Goal: Task Accomplishment & Management: Manage account settings

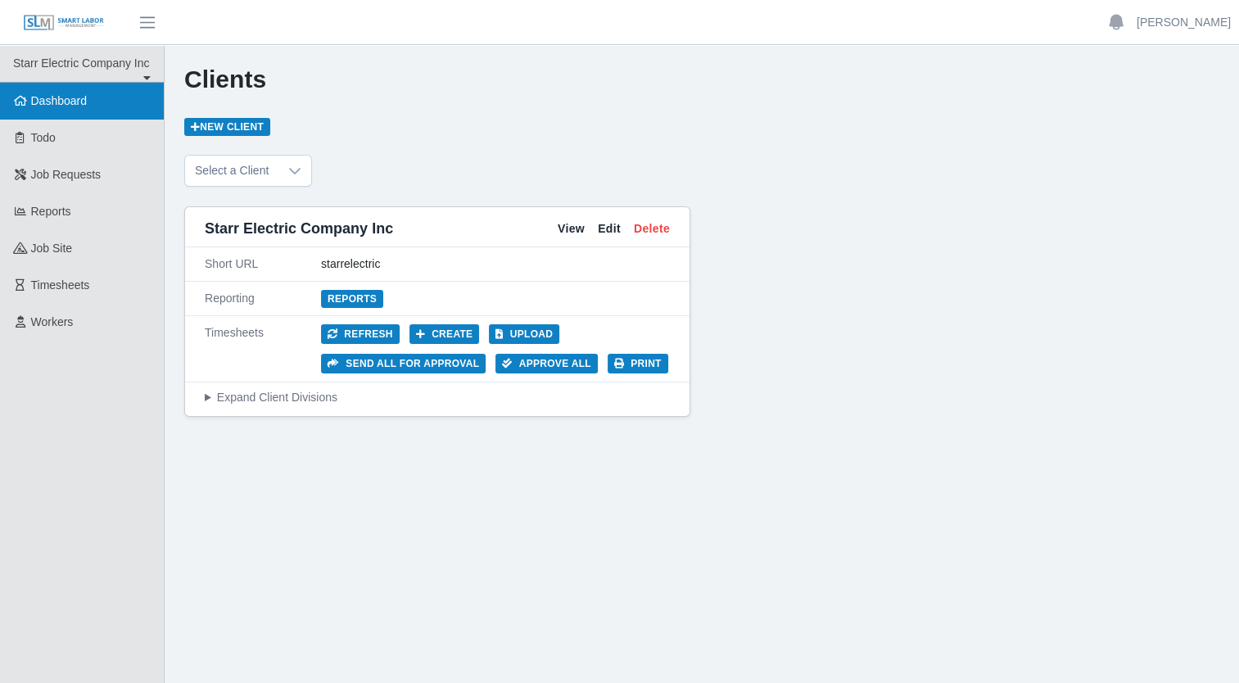
click at [63, 104] on span "Dashboard" at bounding box center [59, 100] width 56 height 13
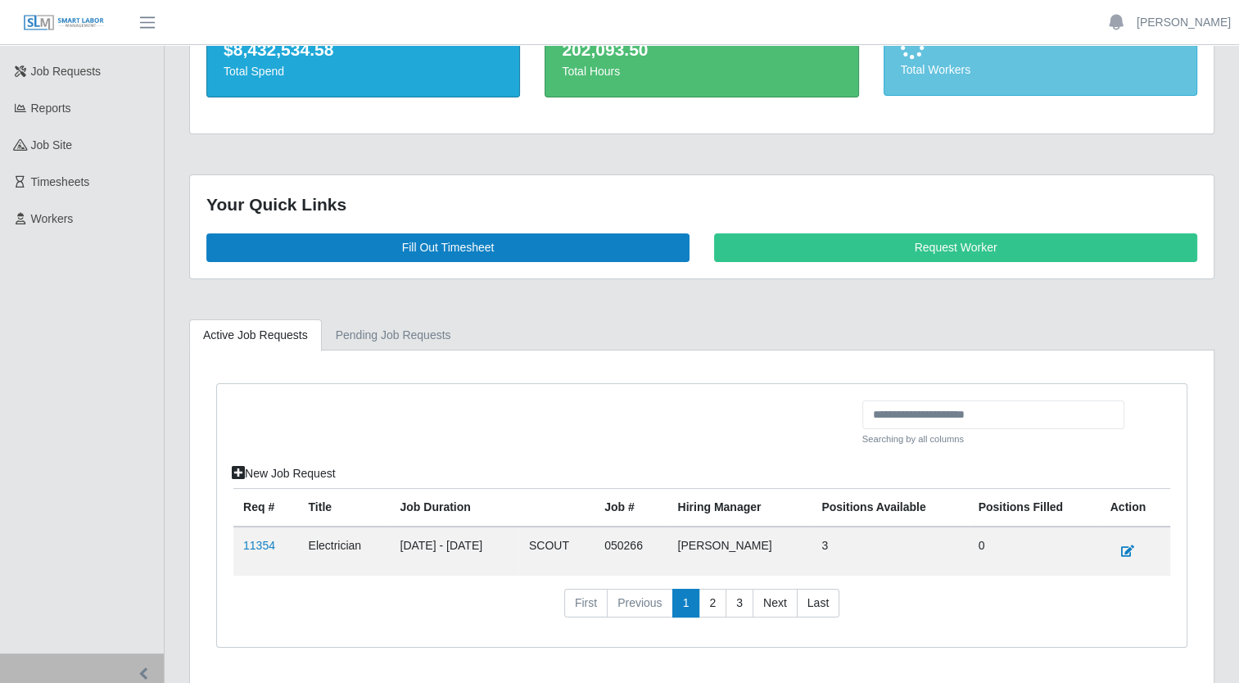
scroll to position [151, 0]
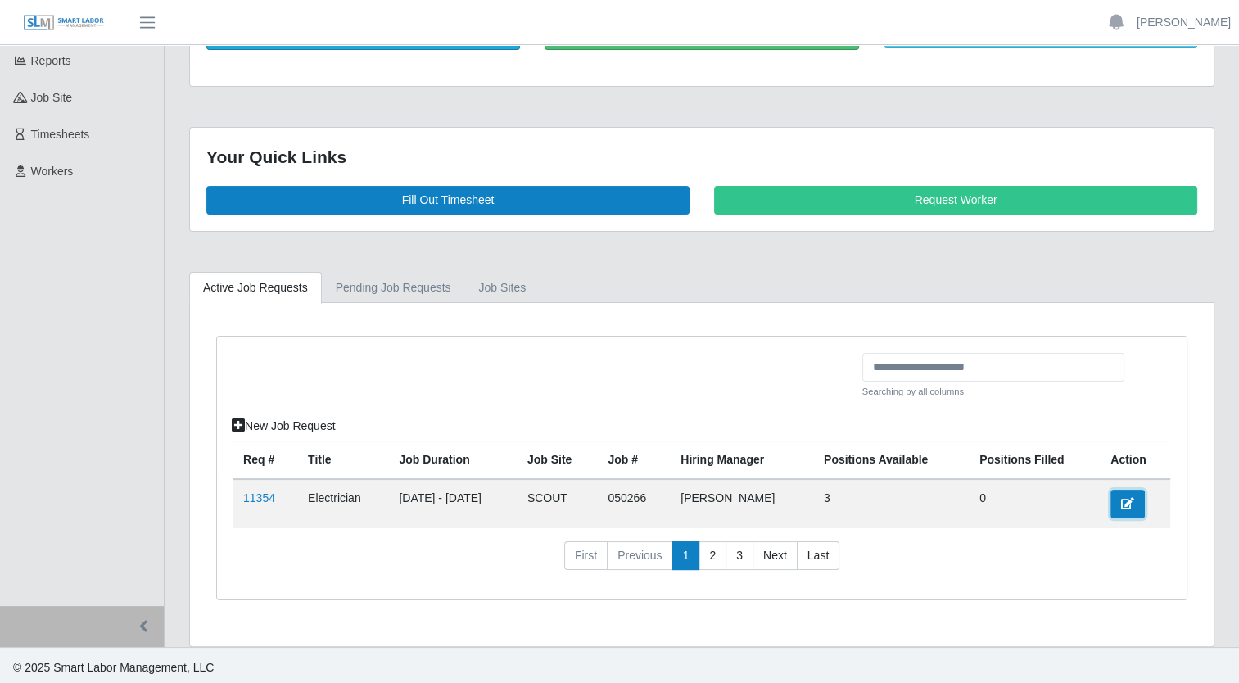
click at [1122, 504] on link at bounding box center [1127, 504] width 34 height 29
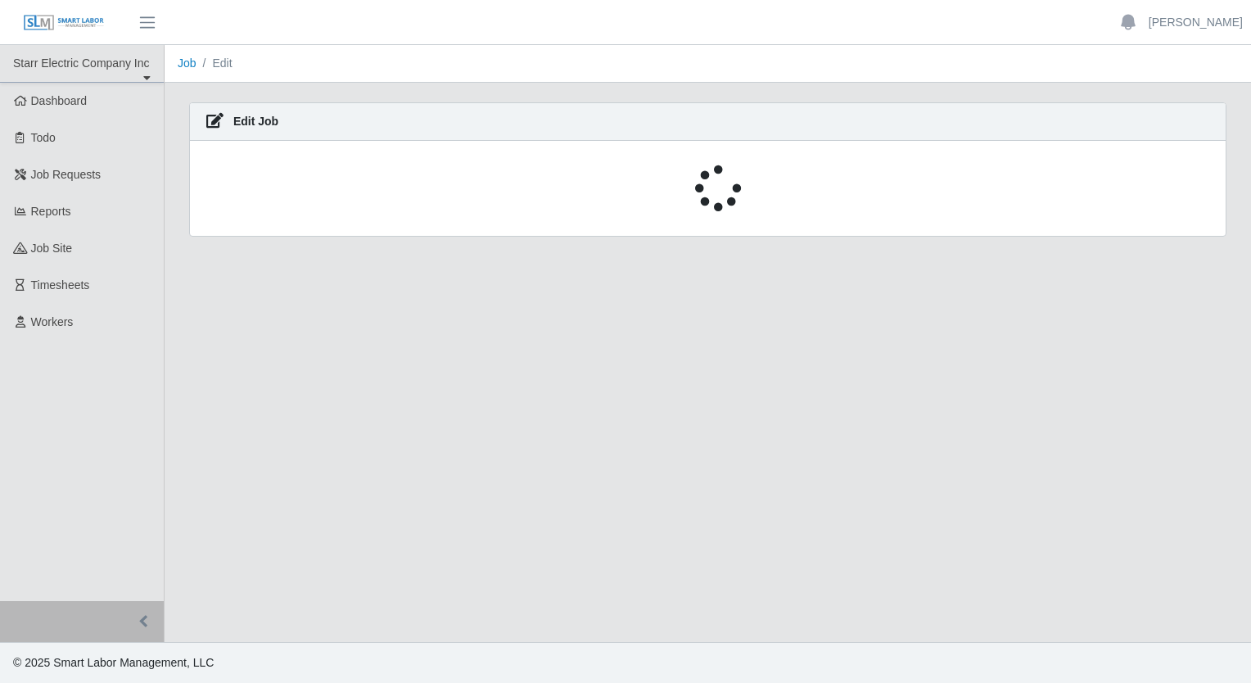
select select "****"
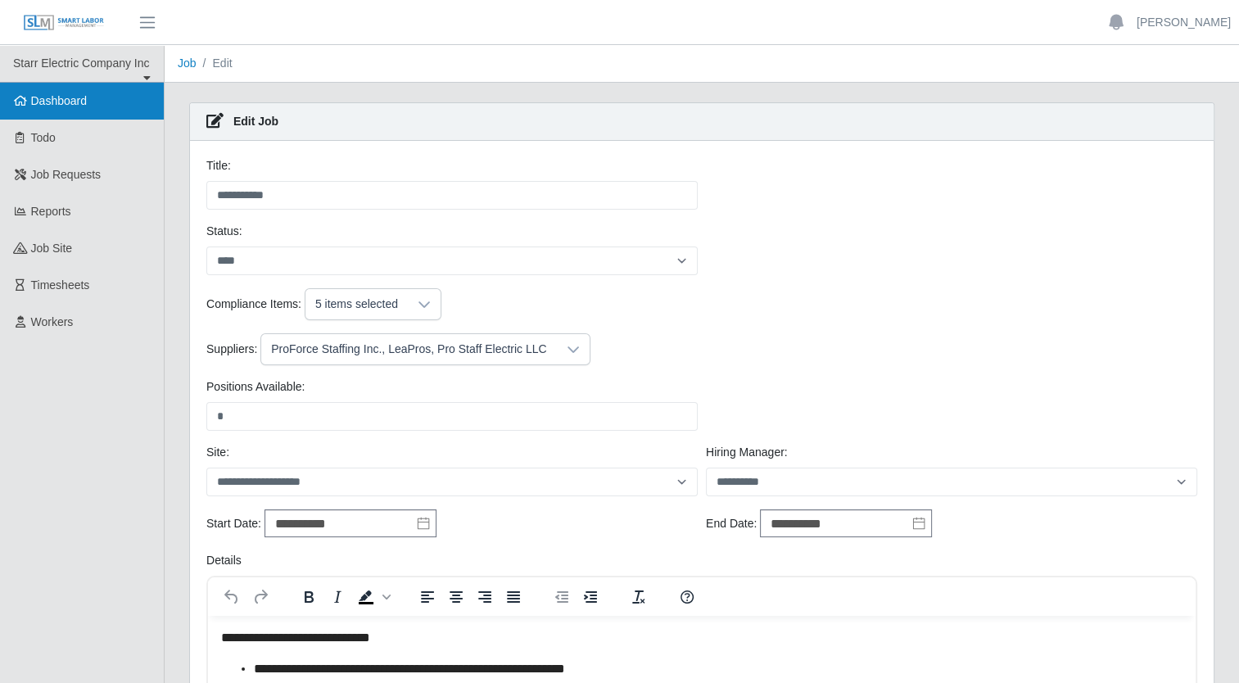
click at [35, 104] on span "Dashboard" at bounding box center [59, 100] width 56 height 13
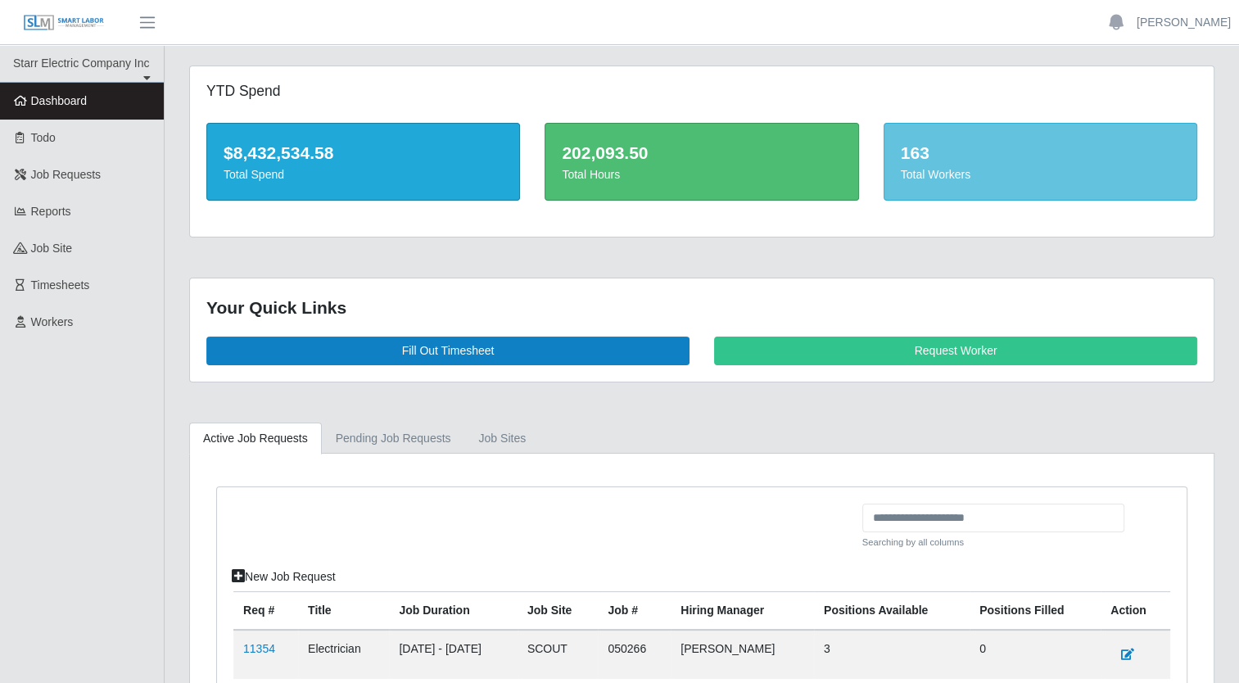
scroll to position [151, 0]
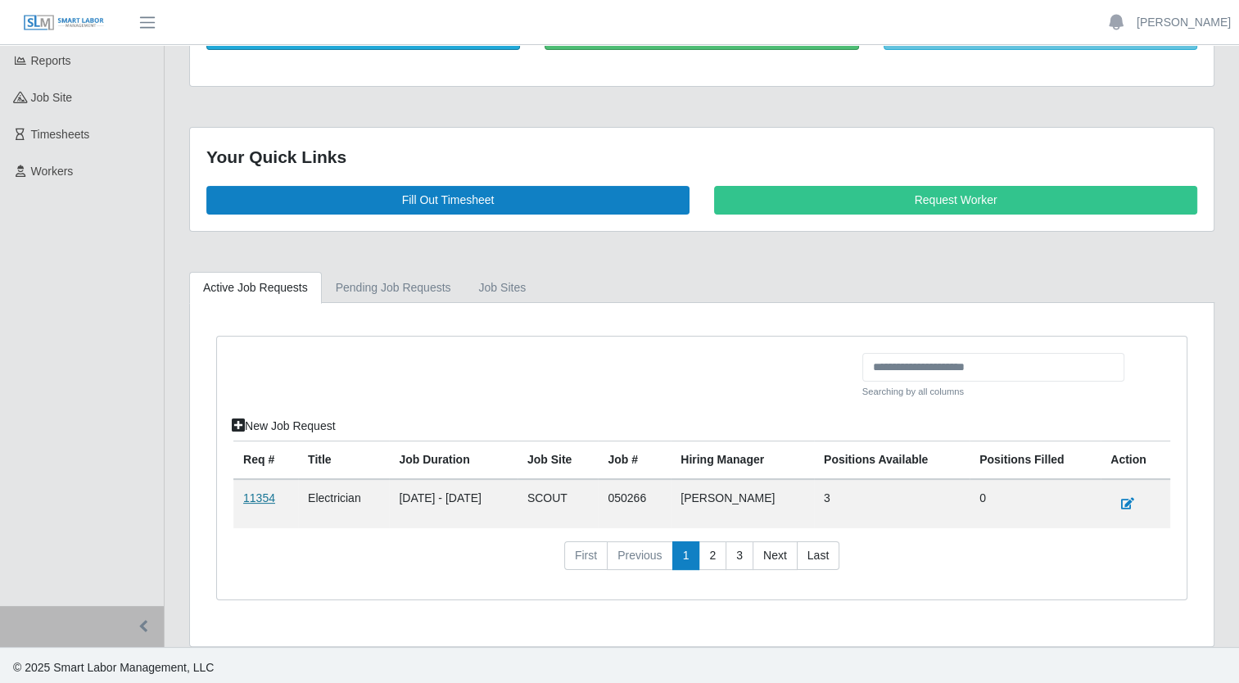
click at [258, 501] on link "11354" at bounding box center [259, 497] width 32 height 13
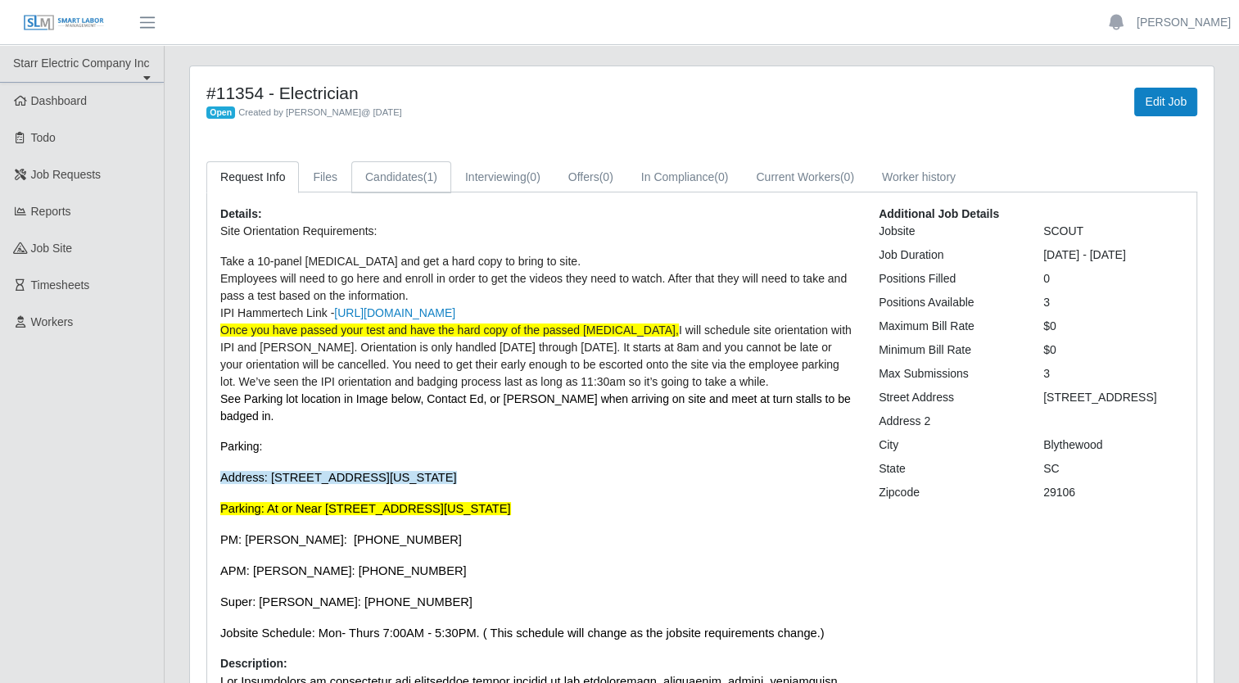
click at [386, 178] on link "Candidates (1)" at bounding box center [401, 177] width 100 height 32
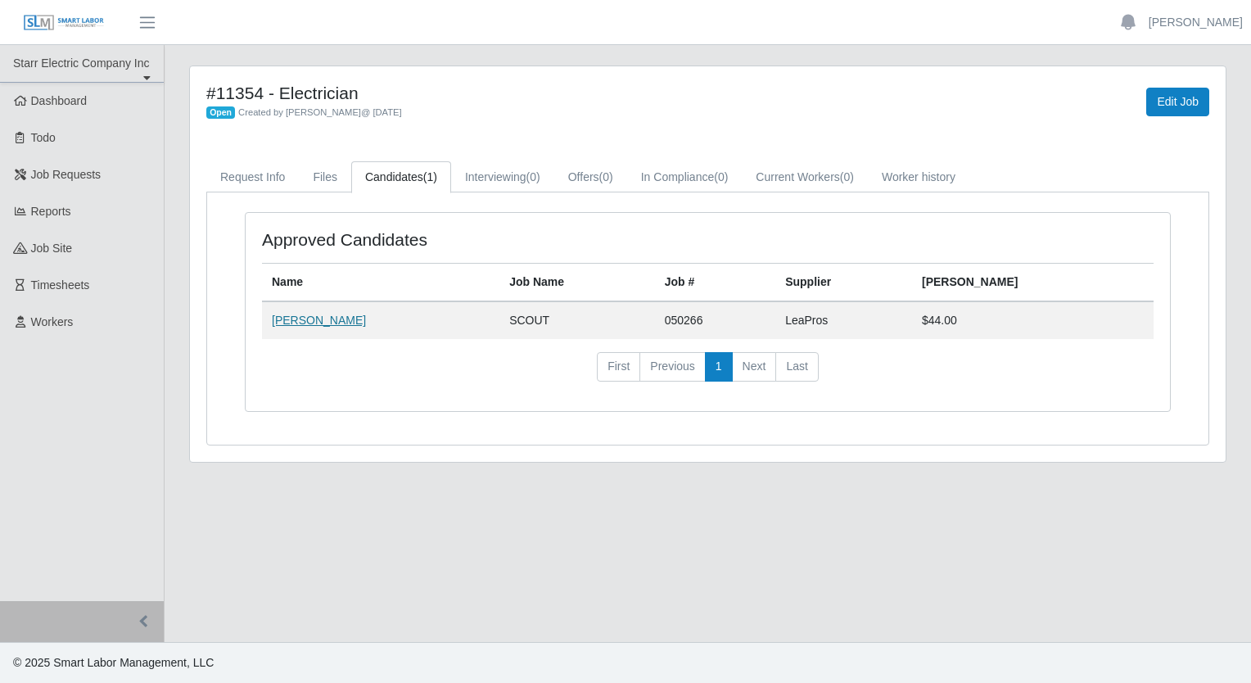
click at [332, 323] on link "[PERSON_NAME]" at bounding box center [319, 320] width 94 height 13
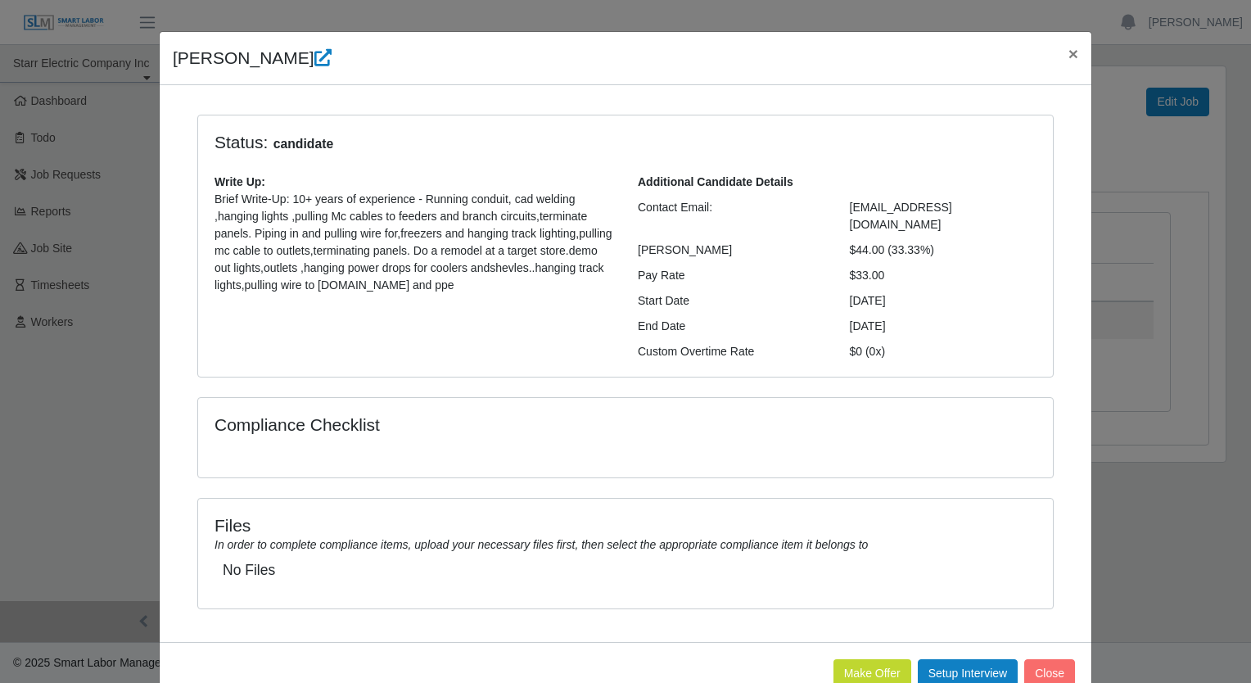
scroll to position [52, 0]
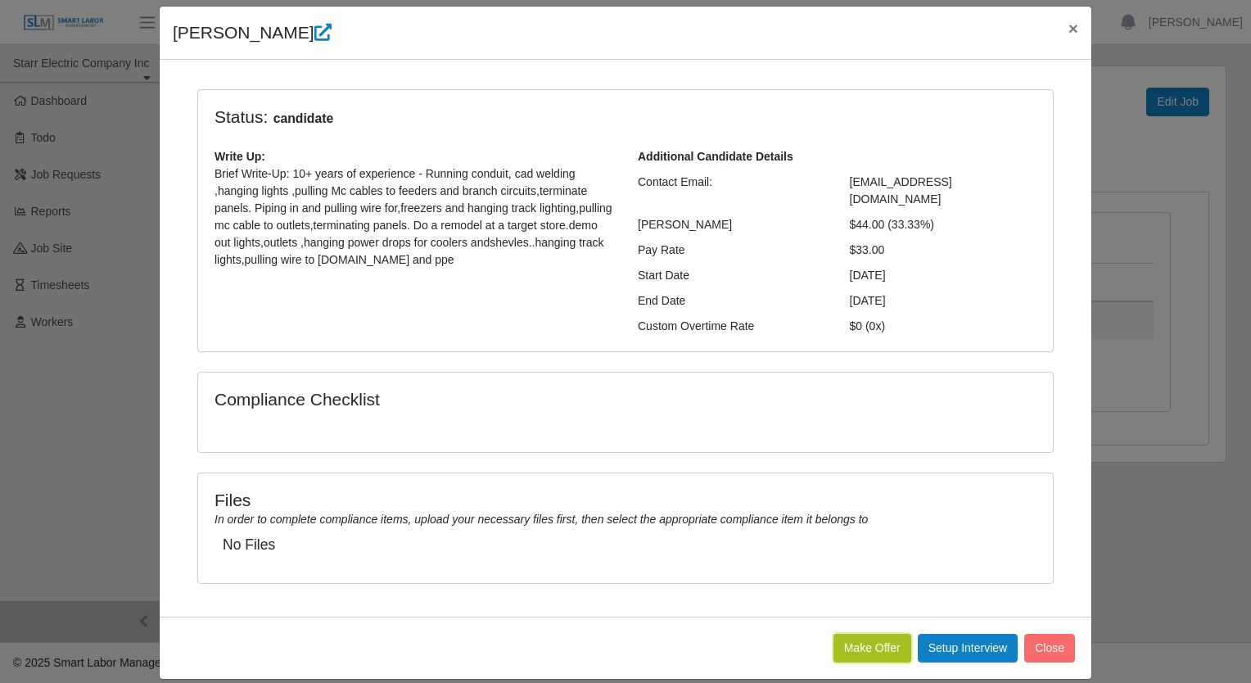
click at [847, 634] on button "Make Offer" at bounding box center [872, 648] width 78 height 29
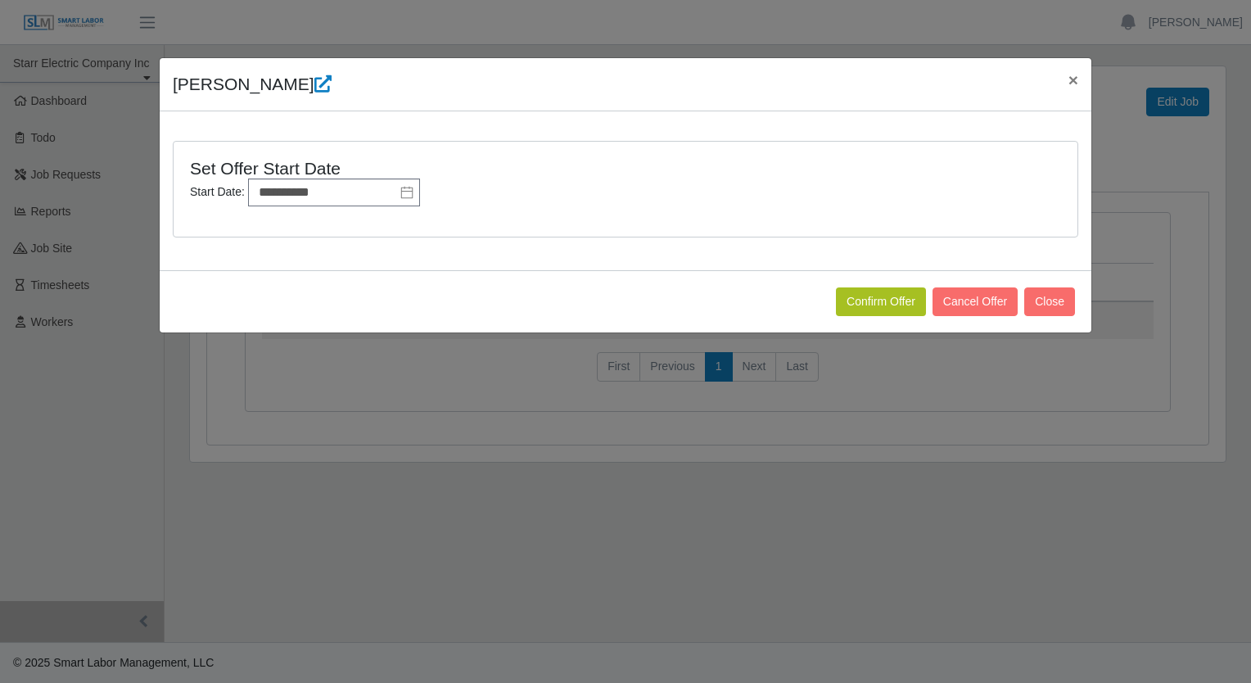
scroll to position [0, 0]
click at [400, 193] on icon at bounding box center [406, 192] width 13 height 13
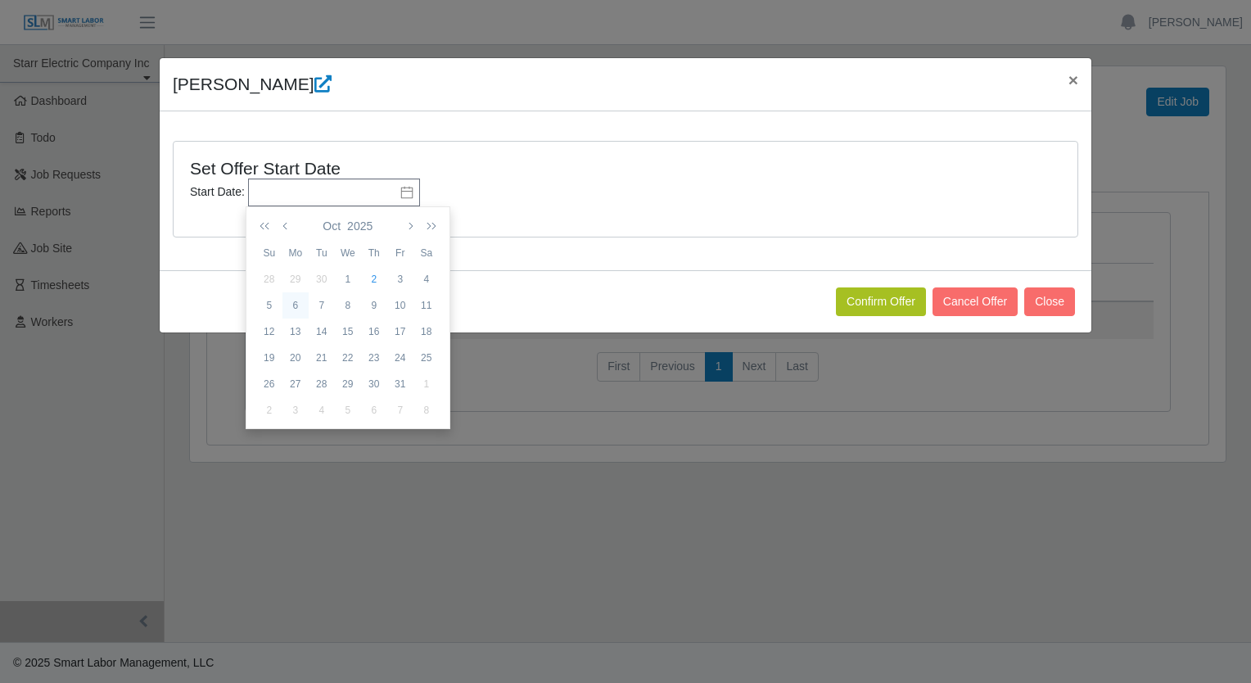
click at [287, 302] on div "6" at bounding box center [295, 305] width 26 height 15
type input "**********"
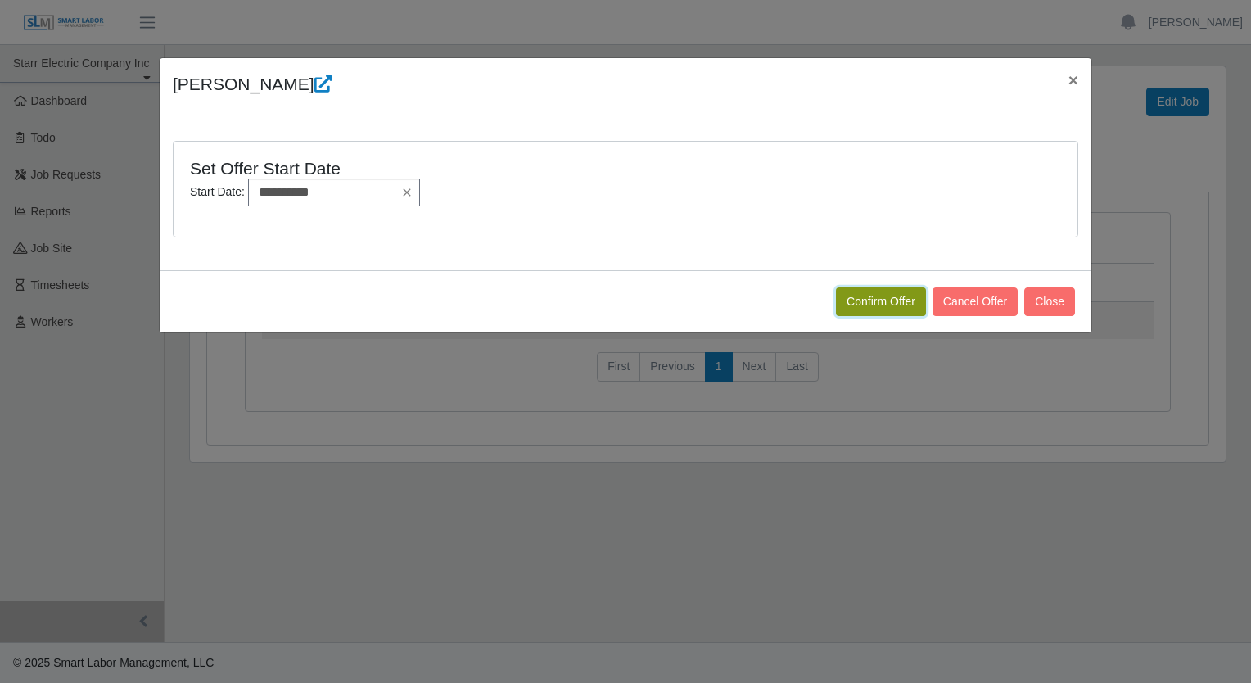
click at [886, 297] on button "Confirm Offer" at bounding box center [881, 301] width 90 height 29
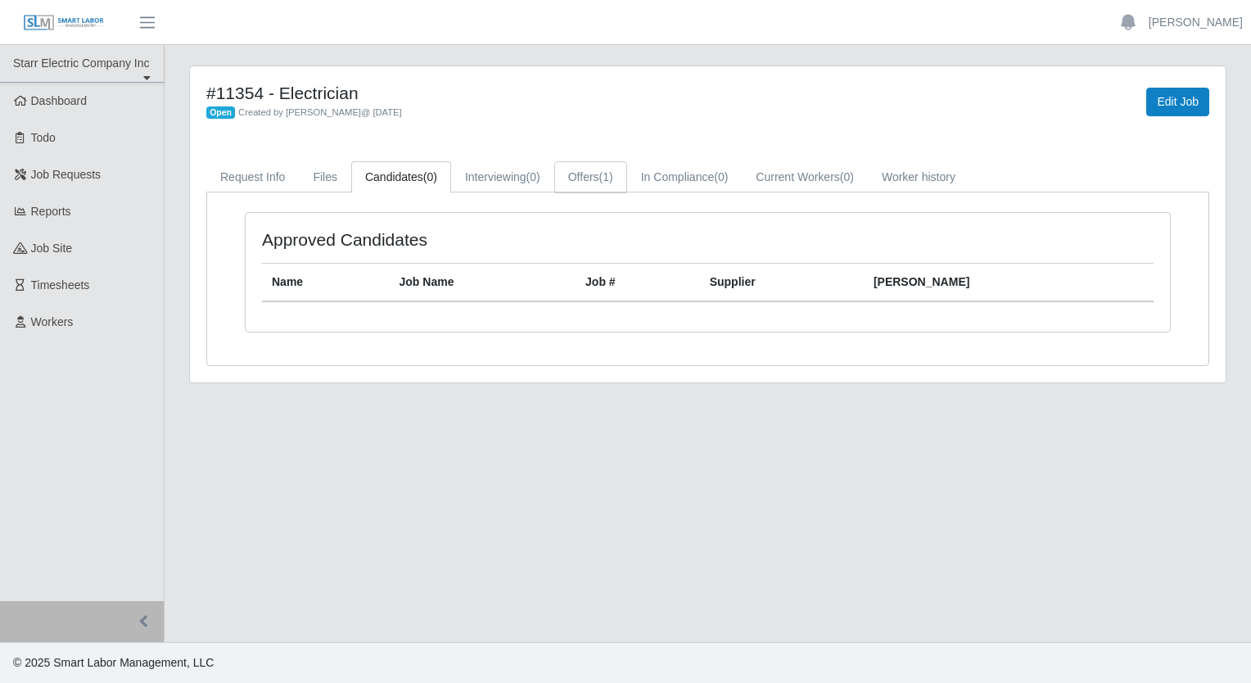
click at [585, 180] on link "Offers (1)" at bounding box center [590, 177] width 73 height 32
